Goal: Use online tool/utility: Utilize a website feature to perform a specific function

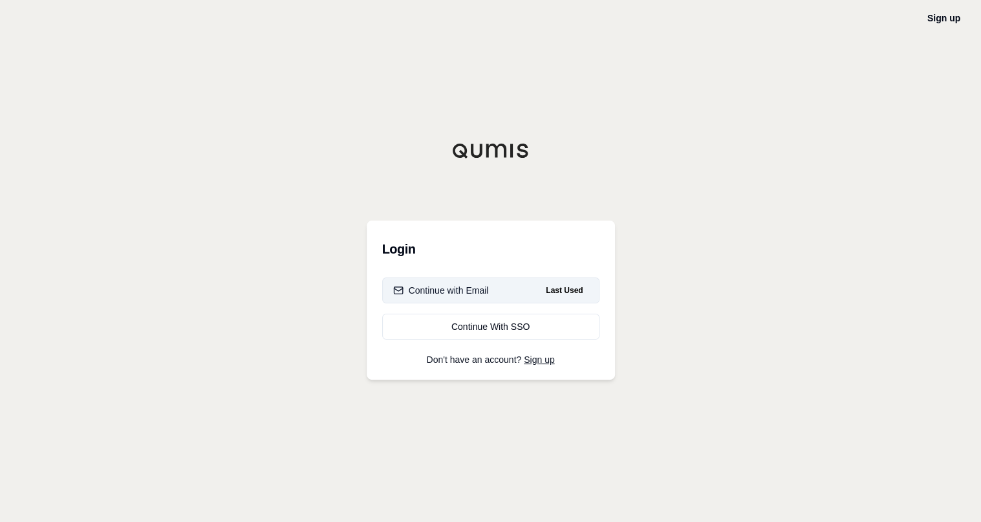
click at [504, 286] on button "Continue with Email Last Used" at bounding box center [490, 290] width 217 height 26
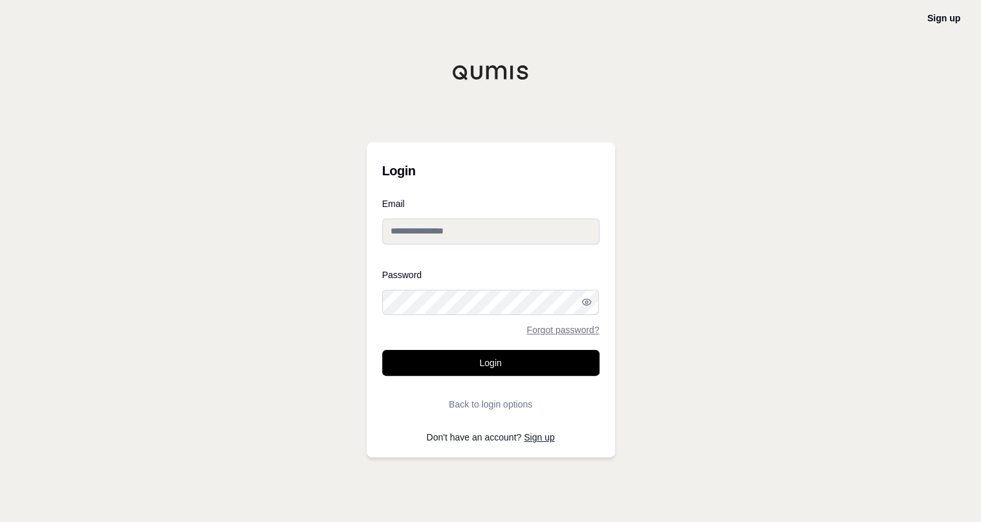
click at [502, 231] on input "Email" at bounding box center [490, 231] width 217 height 26
type input "**********"
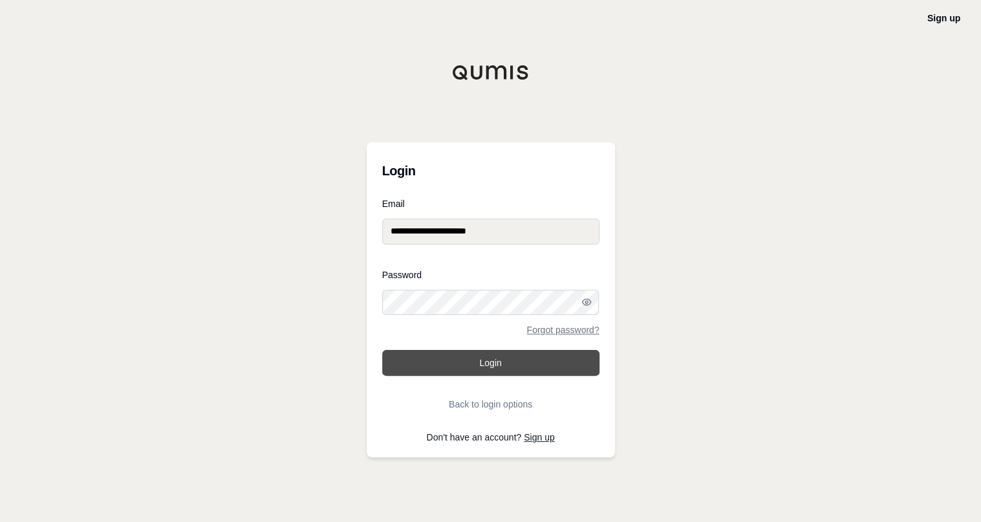
click at [479, 366] on button "Login" at bounding box center [490, 363] width 217 height 26
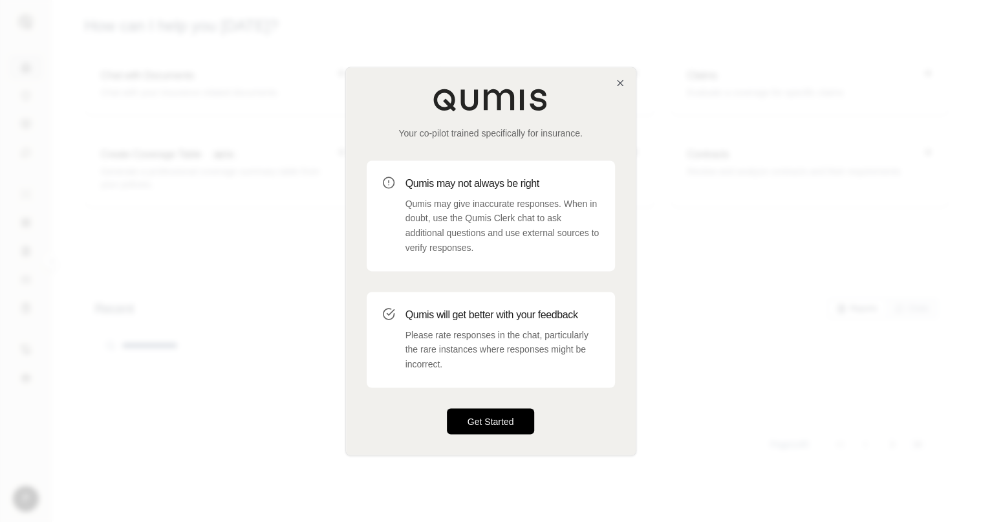
click at [491, 418] on button "Get Started" at bounding box center [491, 421] width 88 height 26
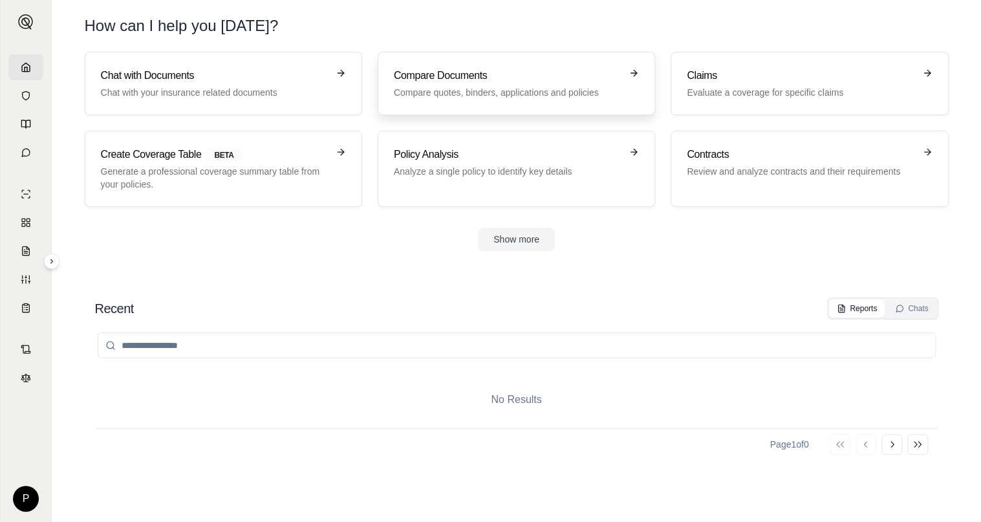
click at [452, 79] on h3 "Compare Documents" at bounding box center [507, 76] width 227 height 16
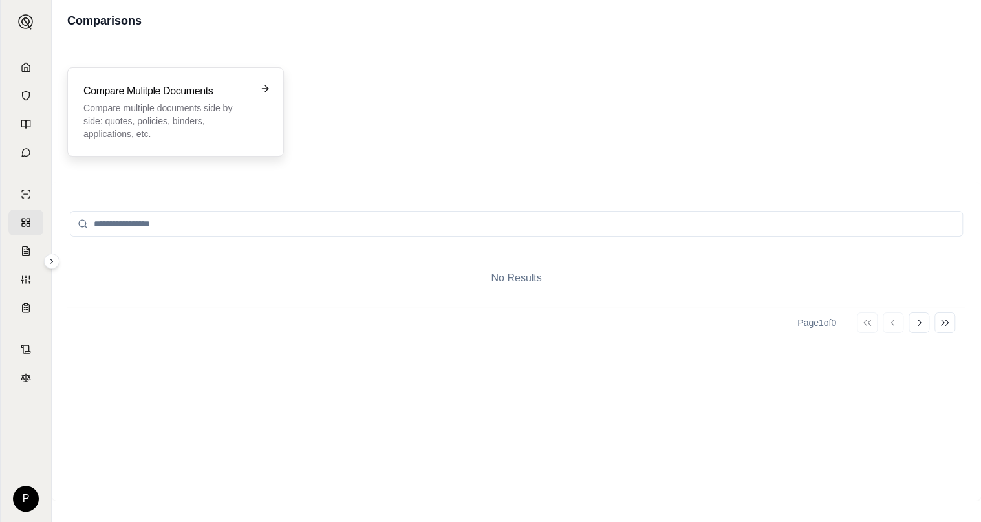
click at [187, 113] on p "Compare multiple documents side by side: quotes, policies, binders, application…" at bounding box center [166, 120] width 166 height 39
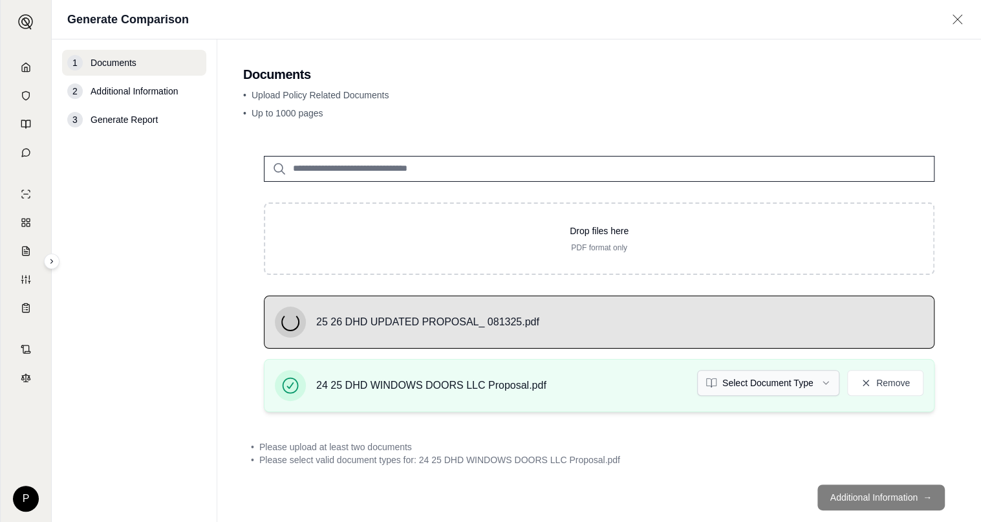
scroll to position [23, 0]
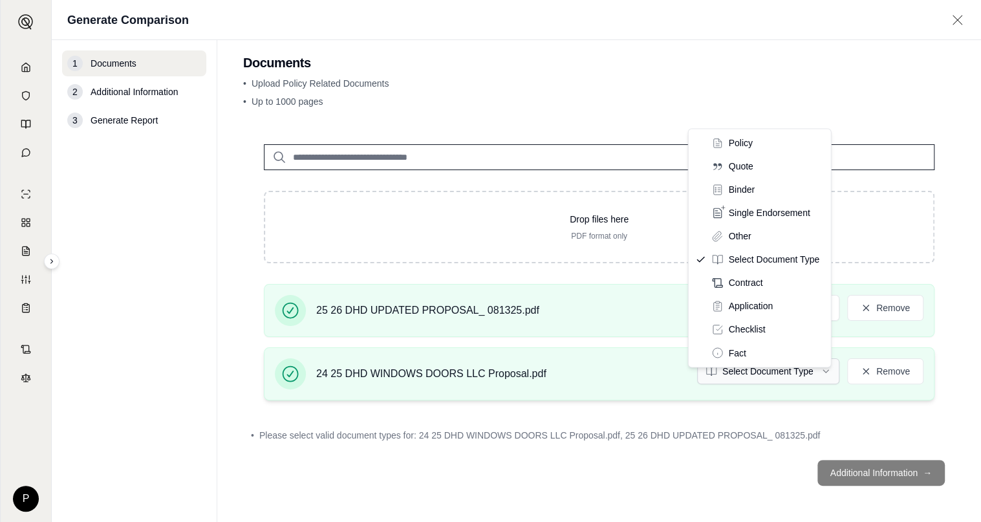
click at [801, 356] on body "P Generate Comparison 1 Documents 2 Additional Information 3 Generate Report Do…" at bounding box center [490, 261] width 981 height 522
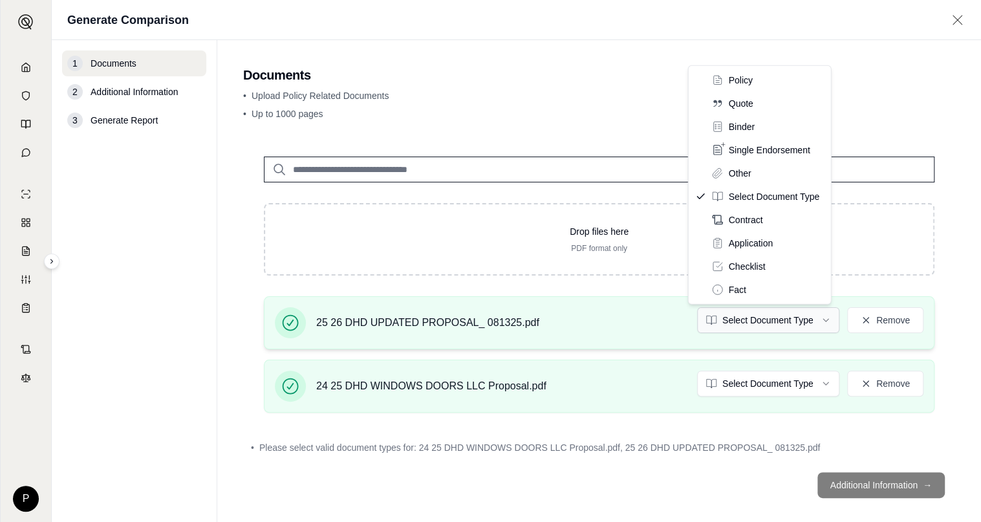
click at [818, 321] on html "P Generate Comparison 1 Documents 2 Additional Information 3 Generate Report Do…" at bounding box center [490, 261] width 981 height 522
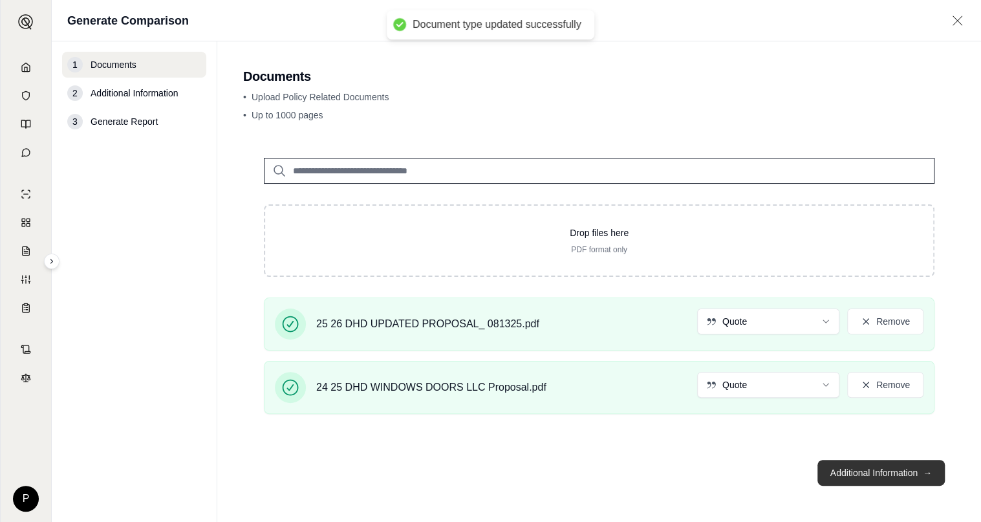
click at [907, 476] on button "Additional Information →" at bounding box center [880, 473] width 127 height 26
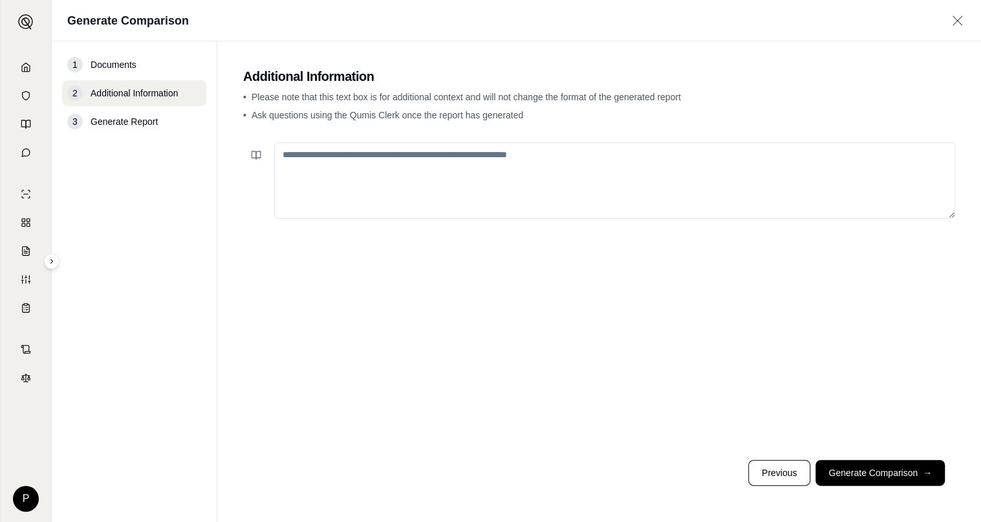
click at [317, 155] on textarea at bounding box center [614, 180] width 681 height 76
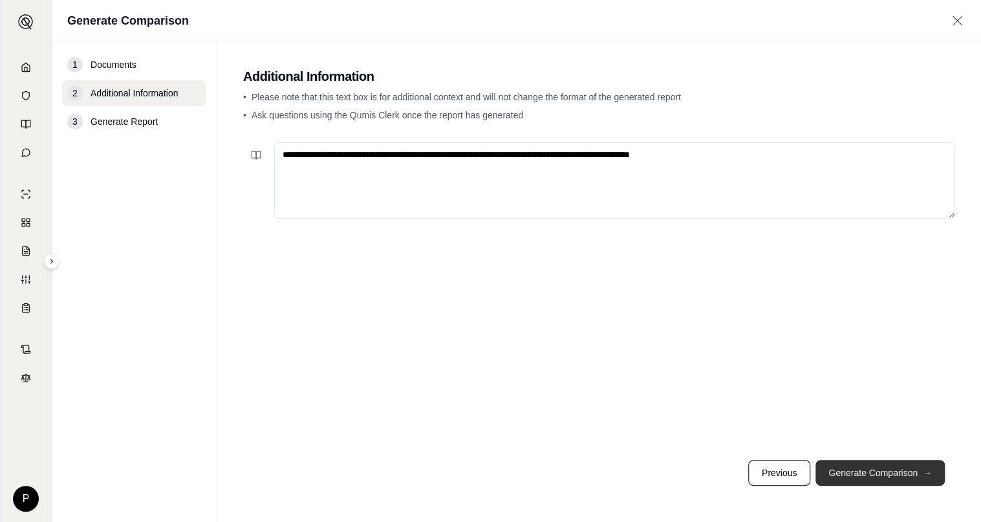
type textarea "**********"
click at [872, 477] on button "Generate Comparison →" at bounding box center [879, 473] width 129 height 26
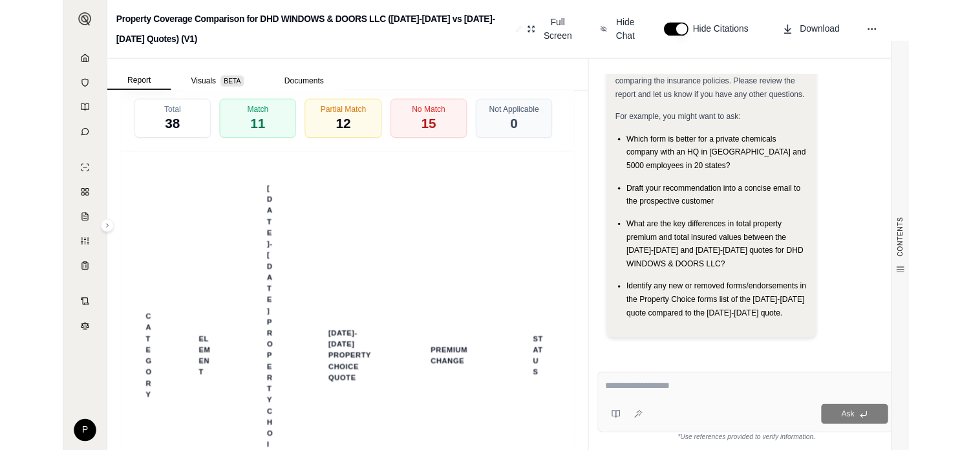
scroll to position [2309, 0]
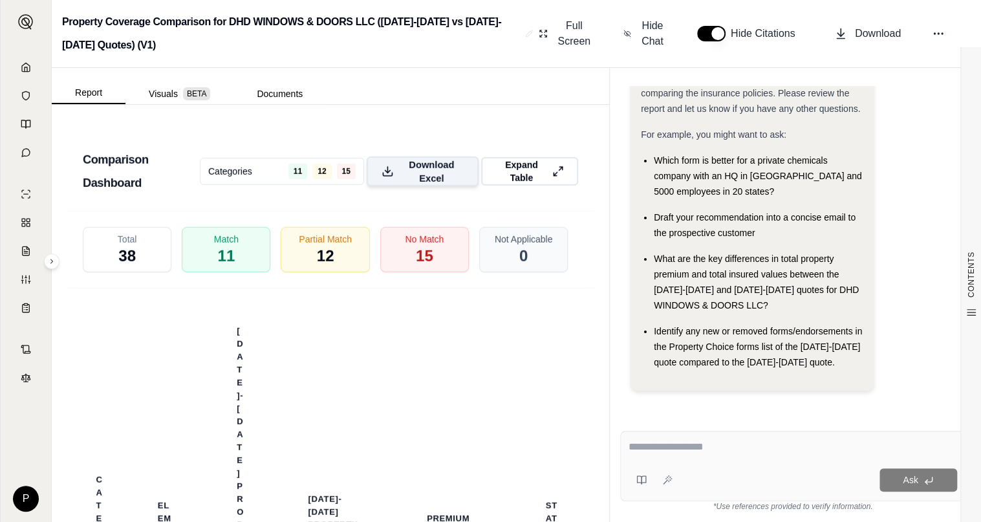
click at [423, 185] on span "Download Excel" at bounding box center [431, 171] width 65 height 27
